Goal: Task Accomplishment & Management: Manage account settings

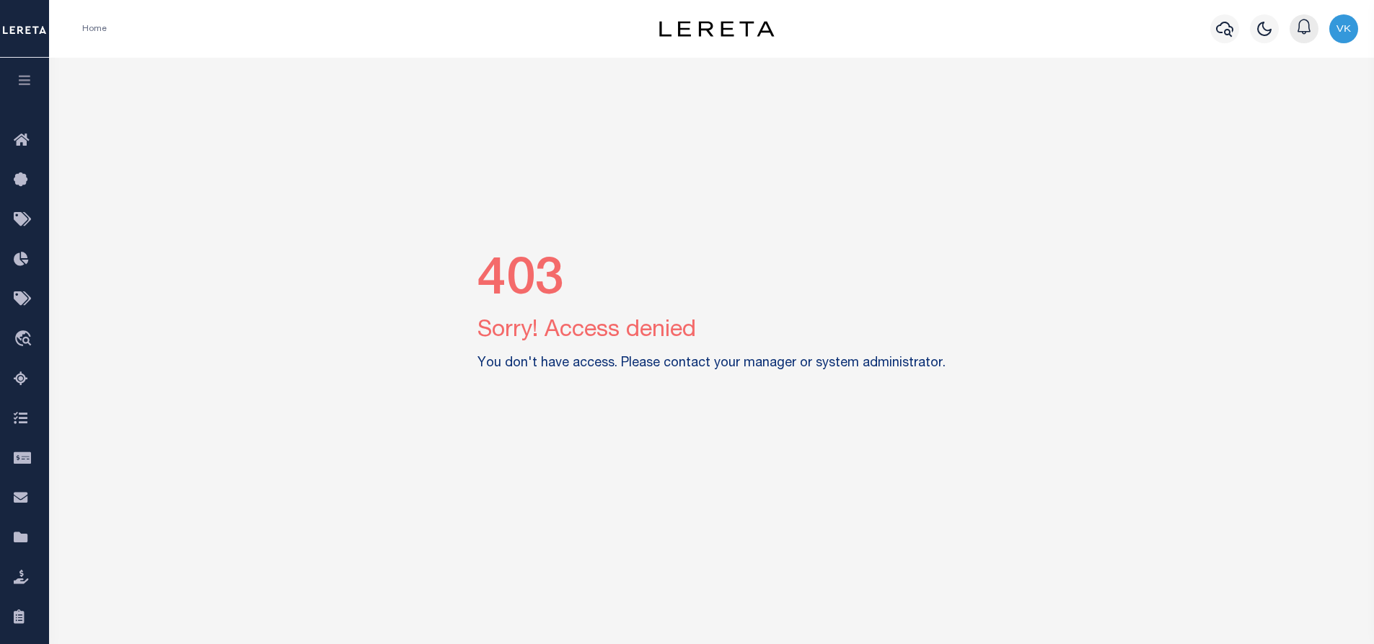
click at [1307, 30] on icon "button" at bounding box center [1303, 26] width 17 height 17
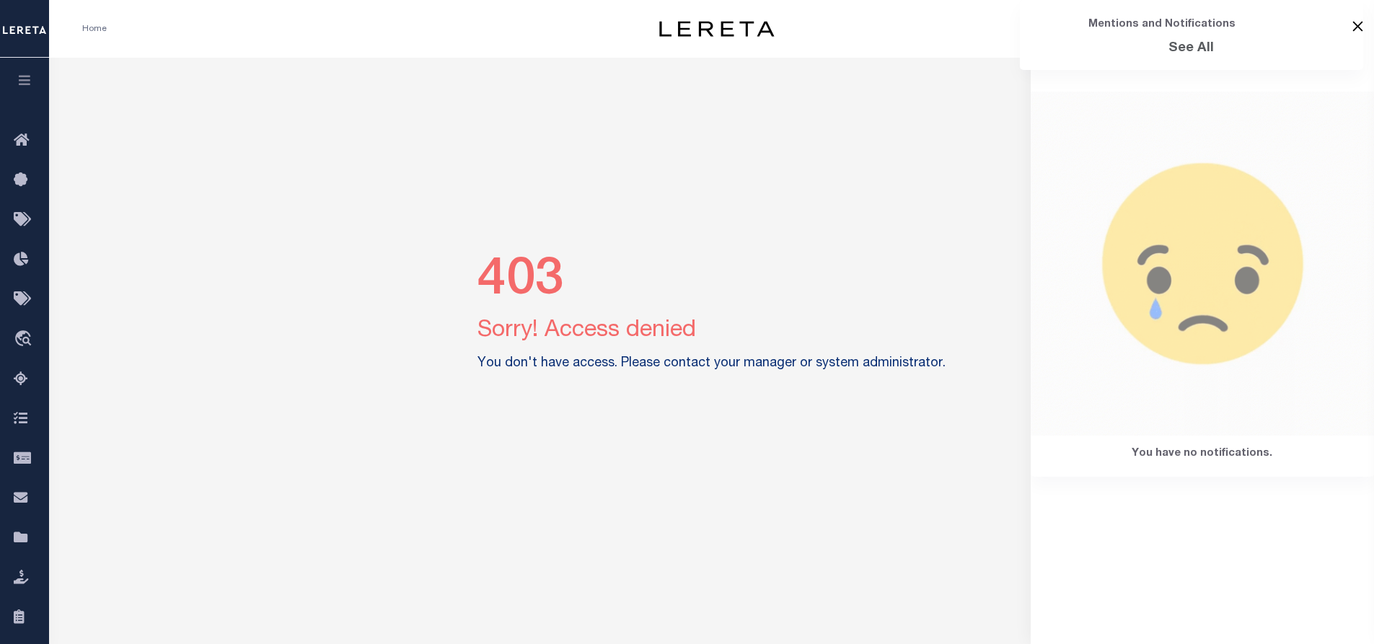
click at [1361, 27] on button "Close" at bounding box center [1357, 26] width 11 height 11
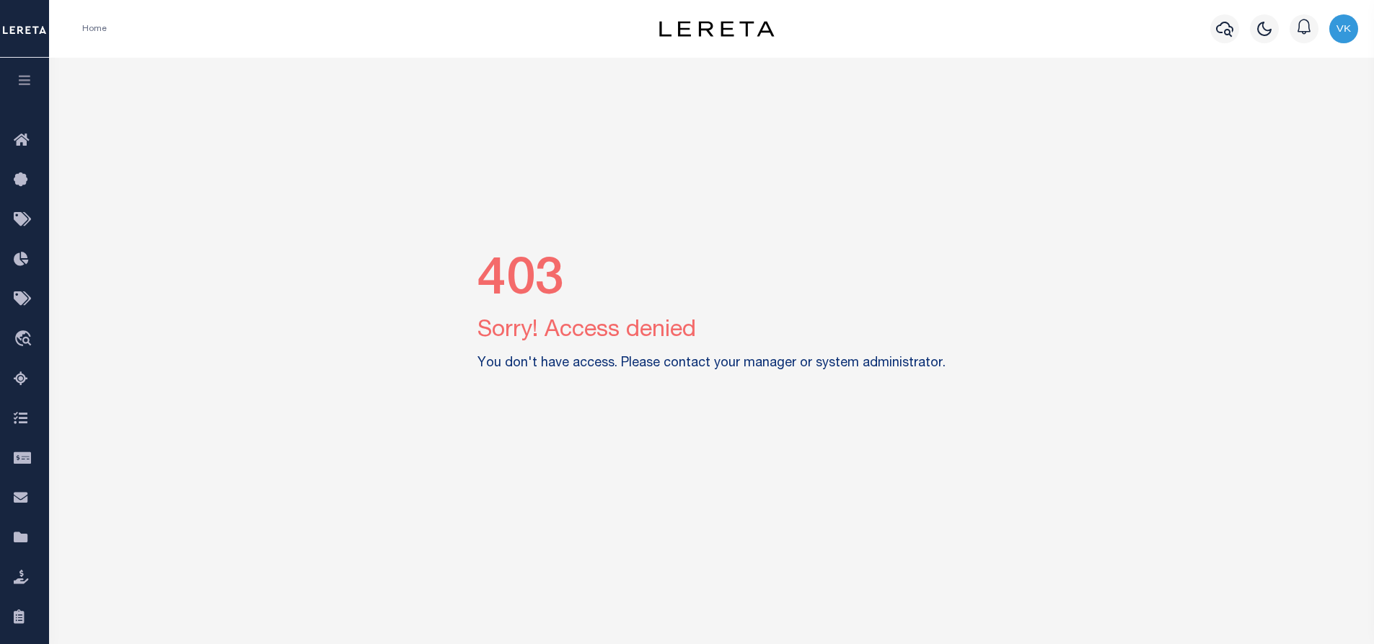
click at [1341, 27] on img "button" at bounding box center [1343, 28] width 29 height 29
click at [1304, 99] on span "Sign out" at bounding box center [1286, 102] width 41 height 10
click at [1357, 30] on img "button" at bounding box center [1343, 28] width 29 height 29
click at [1289, 104] on span "Sign out" at bounding box center [1286, 102] width 41 height 10
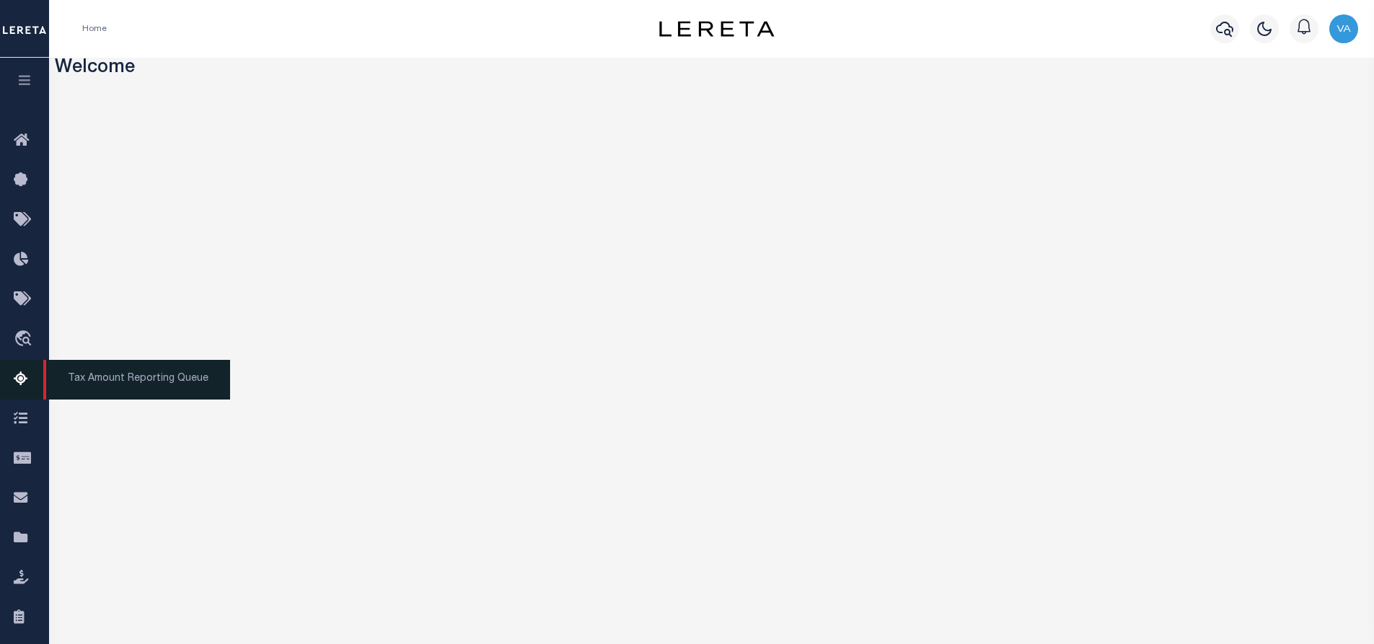
click at [12, 373] on link "Tax Amount Reporting Queue" at bounding box center [24, 380] width 49 height 40
